Goal: Navigation & Orientation: Find specific page/section

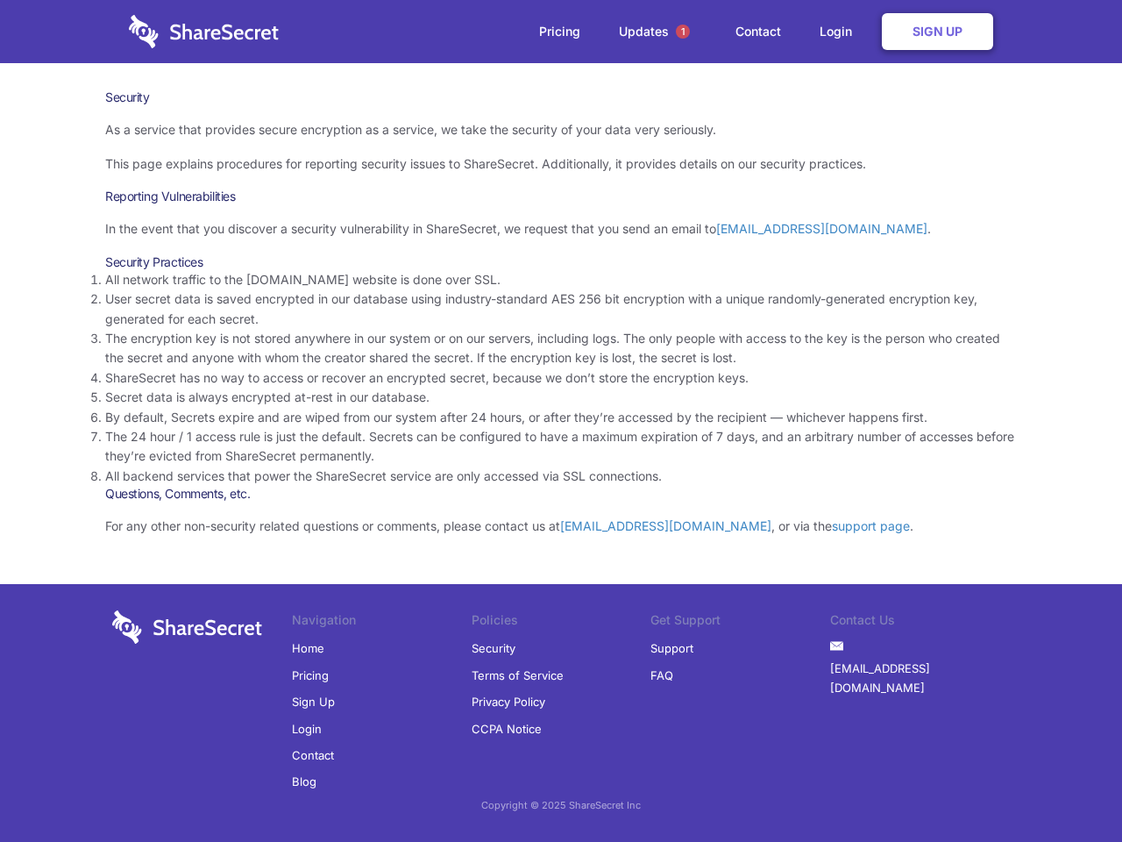
click at [561, 421] on li "By default, Secrets expire and are wiped from our system after 24 hours, or aft…" at bounding box center [561, 417] width 912 height 19
click at [683, 32] on span "1" at bounding box center [683, 32] width 14 height 14
